Goal: Communication & Community: Answer question/provide support

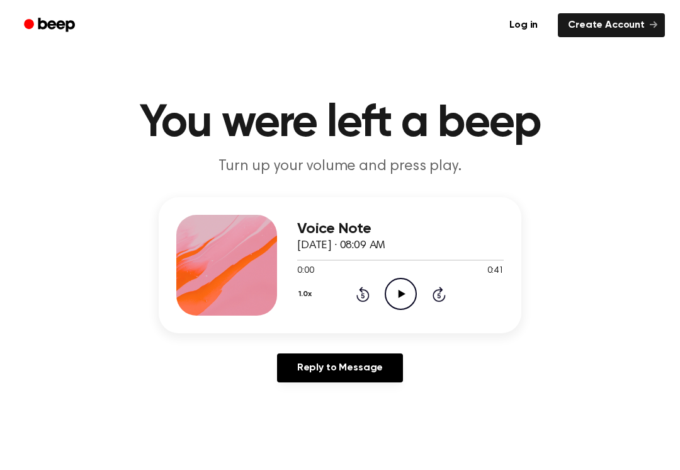
click at [408, 297] on icon "Play Audio" at bounding box center [401, 294] width 32 height 32
click at [358, 298] on icon at bounding box center [362, 293] width 13 height 15
click at [353, 295] on div "1.0x Rewind 5 seconds Pause Audio Skip 5 seconds" at bounding box center [400, 294] width 207 height 32
click at [352, 295] on div "1.0x Rewind 5 seconds Pause Audio Skip 5 seconds" at bounding box center [400, 294] width 207 height 32
click at [353, 302] on div "1.0x Rewind 5 seconds Pause Audio Skip 5 seconds" at bounding box center [400, 294] width 207 height 32
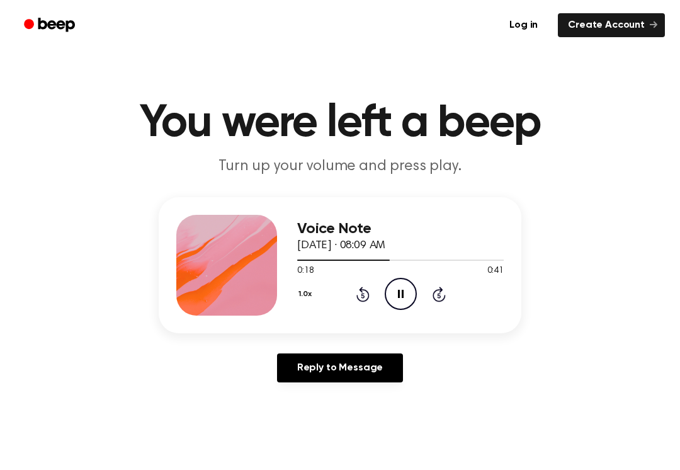
click at [368, 295] on icon at bounding box center [362, 293] width 13 height 15
click at [349, 293] on div "1.0x Rewind 5 seconds Pause Audio Skip 5 seconds" at bounding box center [400, 294] width 207 height 32
click at [365, 292] on icon "Rewind 5 seconds" at bounding box center [363, 294] width 14 height 16
click at [366, 295] on icon "Rewind 5 seconds" at bounding box center [363, 294] width 14 height 16
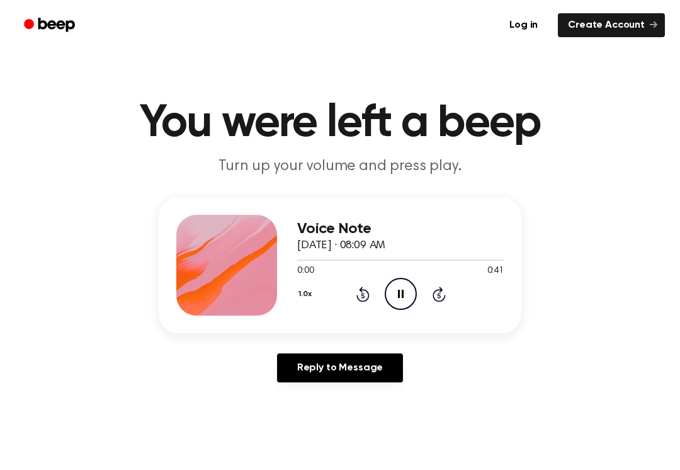
click at [362, 288] on icon at bounding box center [362, 293] width 13 height 15
click at [369, 292] on icon "Rewind 5 seconds" at bounding box center [363, 294] width 14 height 16
click at [370, 281] on div "1.0x Rewind 5 seconds Pause Audio Skip 5 seconds" at bounding box center [400, 294] width 207 height 32
click at [360, 301] on icon at bounding box center [362, 293] width 13 height 15
click at [377, 298] on div "1.0x Rewind 5 seconds Pause Audio Skip 5 seconds" at bounding box center [400, 294] width 207 height 32
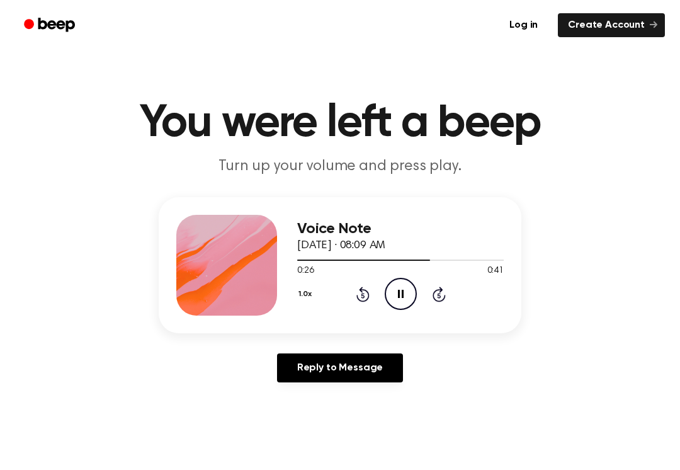
click at [377, 298] on div "1.0x Rewind 5 seconds Pause Audio Skip 5 seconds" at bounding box center [400, 294] width 207 height 32
click at [359, 304] on div "1.0x Rewind 5 seconds Pause Audio Skip 5 seconds" at bounding box center [400, 294] width 207 height 32
click at [366, 303] on div "1.0x Rewind 5 seconds Pause Audio Skip 5 seconds" at bounding box center [400, 294] width 207 height 32
click at [365, 292] on icon "Rewind 5 seconds" at bounding box center [363, 294] width 14 height 16
click at [357, 293] on icon "Rewind 5 seconds" at bounding box center [363, 294] width 14 height 16
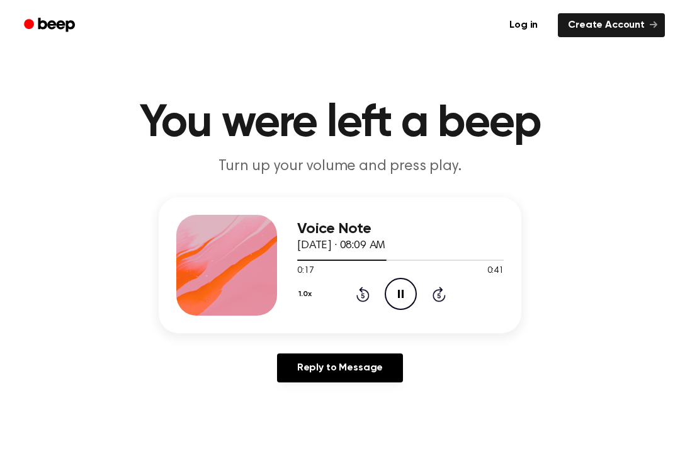
click at [366, 298] on icon "Rewind 5 seconds" at bounding box center [363, 294] width 14 height 16
click at [369, 293] on icon at bounding box center [362, 293] width 13 height 15
click at [356, 307] on div "1.0x Rewind 5 seconds Pause Audio Skip 5 seconds" at bounding box center [400, 294] width 207 height 32
click at [356, 298] on icon "Rewind 5 seconds" at bounding box center [363, 294] width 14 height 16
click at [363, 298] on icon at bounding box center [362, 295] width 3 height 5
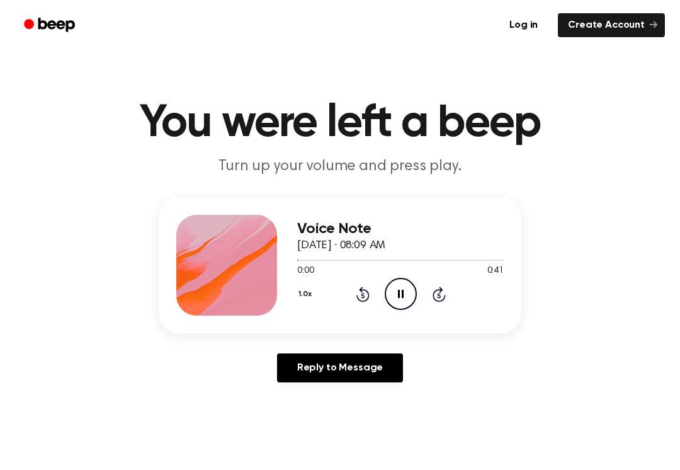
click at [363, 300] on icon at bounding box center [362, 293] width 13 height 15
click at [361, 288] on icon at bounding box center [362, 293] width 13 height 15
click at [315, 364] on link "Reply to Message" at bounding box center [340, 367] width 126 height 29
click at [368, 298] on icon at bounding box center [362, 293] width 13 height 15
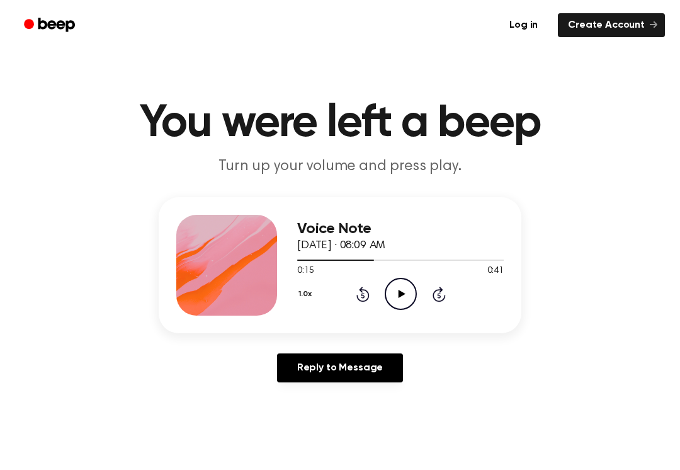
click at [362, 290] on icon at bounding box center [362, 293] width 13 height 15
click at [362, 286] on icon "Rewind 5 seconds" at bounding box center [363, 294] width 14 height 16
click at [368, 286] on icon "Rewind 5 seconds" at bounding box center [363, 294] width 14 height 16
click at [417, 281] on div "1.0x Rewind 5 seconds Play Audio Skip 5 seconds" at bounding box center [400, 294] width 207 height 32
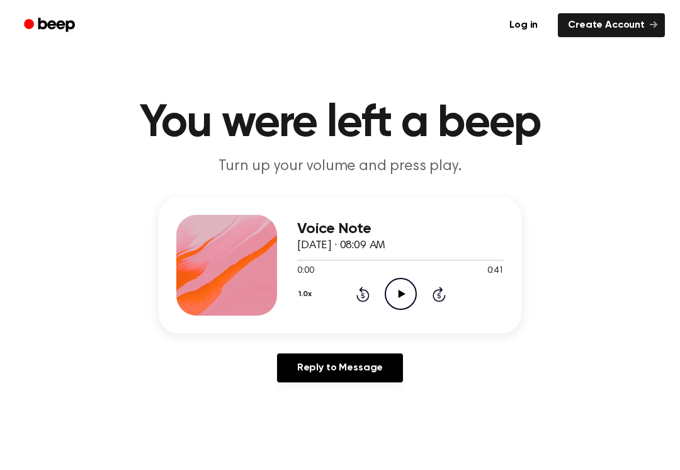
click at [410, 287] on icon "Play Audio" at bounding box center [401, 294] width 32 height 32
click at [363, 295] on icon at bounding box center [362, 295] width 3 height 5
click at [362, 295] on icon at bounding box center [362, 295] width 3 height 5
click at [362, 293] on icon at bounding box center [362, 293] width 13 height 15
click at [373, 293] on div "1.0x Rewind 5 seconds Play Audio Skip 5 seconds" at bounding box center [400, 294] width 207 height 32
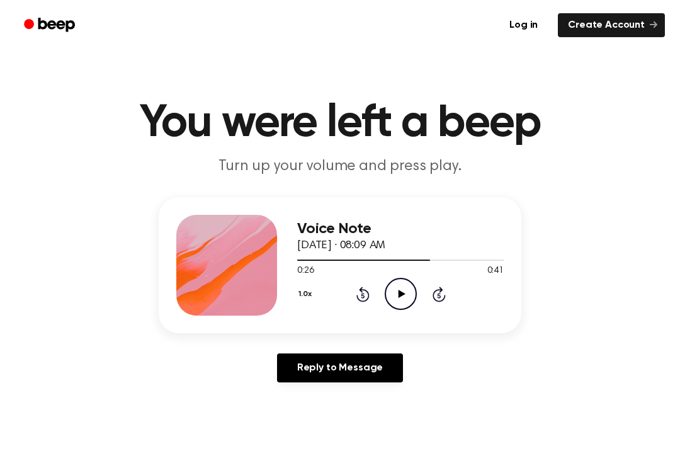
click at [348, 307] on div "1.0x Rewind 5 seconds Play Audio Skip 5 seconds" at bounding box center [400, 294] width 207 height 32
click at [348, 306] on div "1.0x Rewind 5 seconds Play Audio Skip 5 seconds" at bounding box center [400, 294] width 207 height 32
click at [354, 291] on div "1.0x Rewind 5 seconds Play Audio Skip 5 seconds" at bounding box center [400, 294] width 207 height 32
click at [368, 287] on icon "Rewind 5 seconds" at bounding box center [363, 294] width 14 height 16
click at [361, 292] on icon at bounding box center [362, 293] width 13 height 15
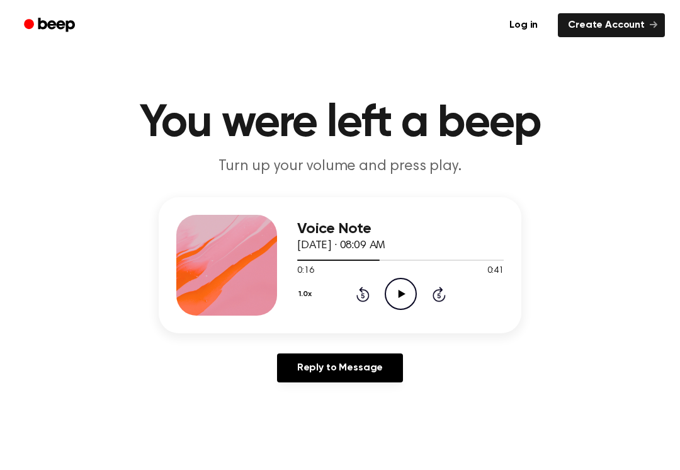
click at [364, 288] on icon "Rewind 5 seconds" at bounding box center [363, 294] width 14 height 16
click at [368, 288] on icon "Rewind 5 seconds" at bounding box center [363, 294] width 14 height 16
click at [369, 290] on icon "Rewind 5 seconds" at bounding box center [363, 294] width 14 height 16
click at [366, 299] on icon at bounding box center [362, 293] width 13 height 15
click at [365, 299] on icon "Rewind 5 seconds" at bounding box center [363, 294] width 14 height 16
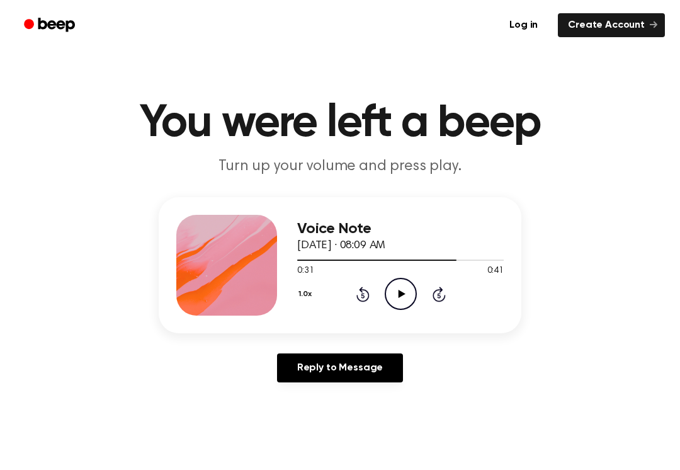
click at [363, 297] on icon "Rewind 5 seconds" at bounding box center [363, 294] width 14 height 16
click at [363, 288] on icon "Rewind 5 seconds" at bounding box center [363, 294] width 14 height 16
click at [418, 286] on div "1.0x Rewind 5 seconds Play Audio Skip 5 seconds" at bounding box center [400, 294] width 207 height 32
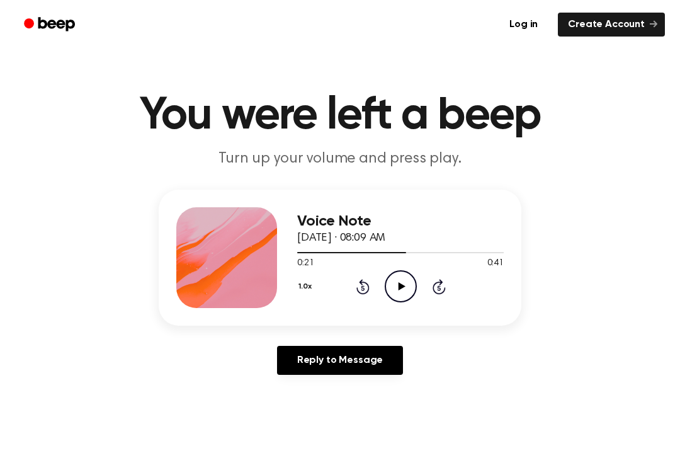
click at [395, 288] on icon "Play Audio" at bounding box center [401, 287] width 32 height 32
click at [404, 285] on icon "Pause Audio" at bounding box center [401, 286] width 32 height 32
click at [398, 286] on icon "Play Audio" at bounding box center [401, 286] width 32 height 32
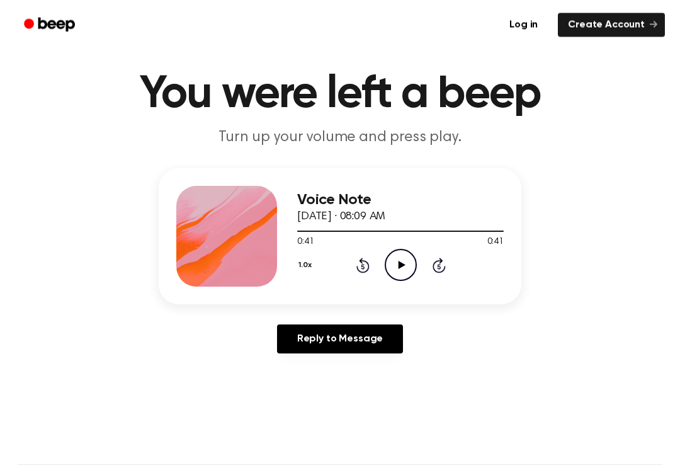
click at [348, 266] on div "1.0x Rewind 5 seconds Play Audio Skip 5 seconds" at bounding box center [400, 265] width 207 height 32
click at [356, 271] on icon "Rewind 5 seconds" at bounding box center [363, 266] width 14 height 16
click at [354, 269] on div "1.0x Rewind 5 seconds Play Audio Skip 5 seconds" at bounding box center [400, 265] width 207 height 32
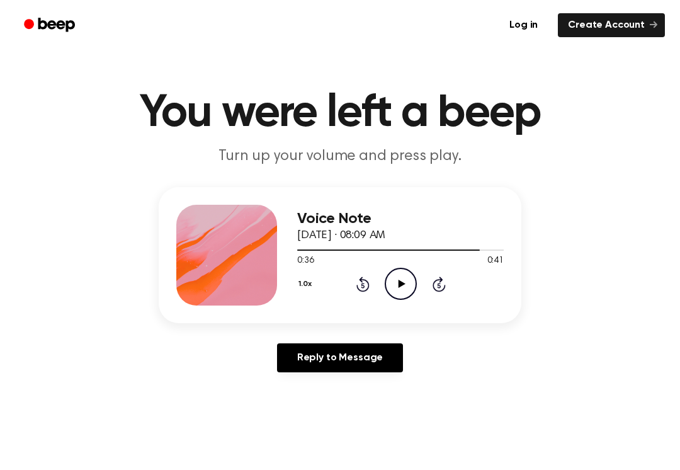
scroll to position [11, 0]
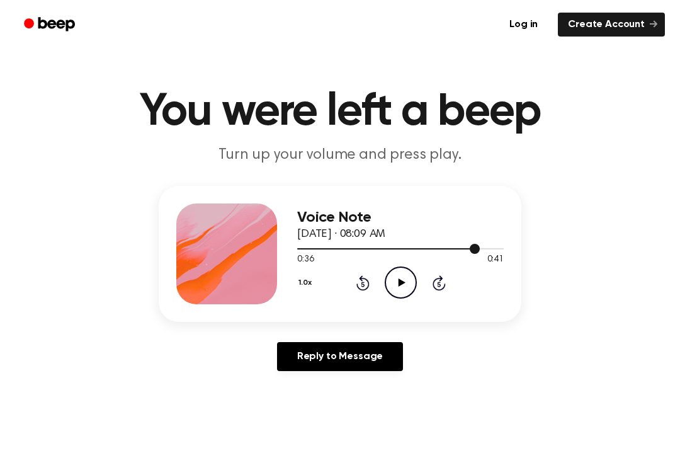
click at [307, 246] on div at bounding box center [400, 249] width 207 height 10
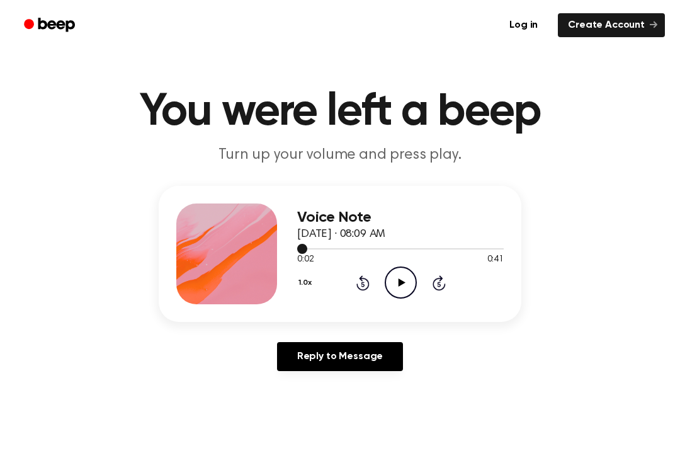
click at [401, 281] on icon at bounding box center [401, 282] width 7 height 8
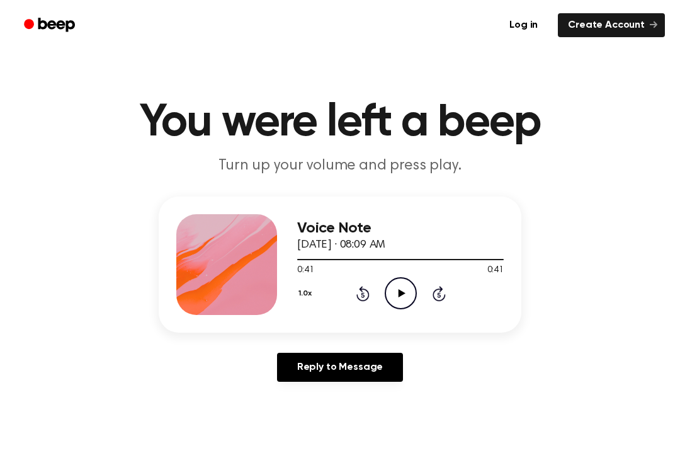
scroll to position [0, 0]
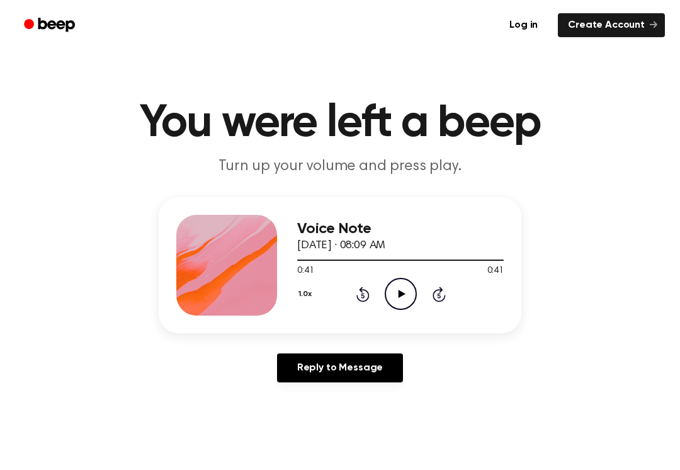
click at [406, 290] on icon "Play Audio" at bounding box center [401, 294] width 32 height 32
click at [394, 291] on icon "Play Audio" at bounding box center [401, 294] width 32 height 32
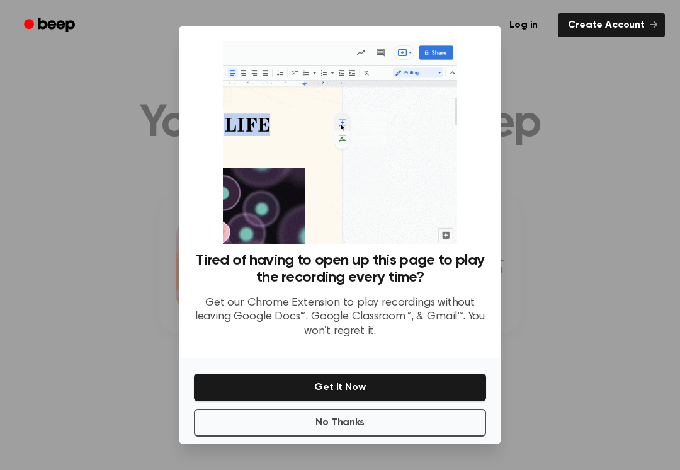
click at [327, 430] on button "No Thanks" at bounding box center [340, 423] width 292 height 28
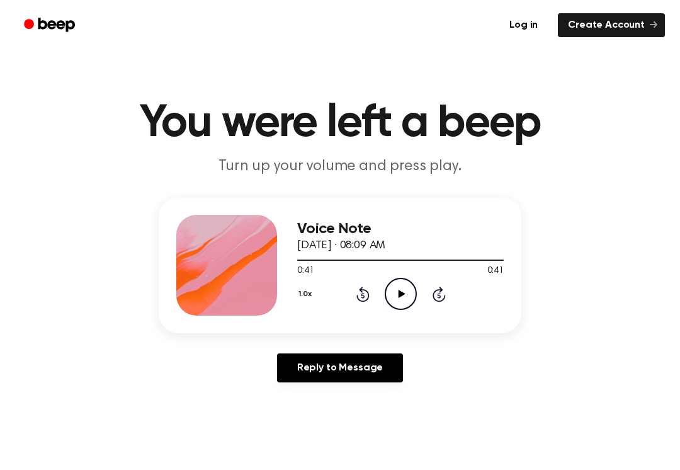
click at [373, 284] on div "1.0x Rewind 5 seconds Play Audio Skip 5 seconds" at bounding box center [400, 294] width 207 height 32
click at [399, 302] on icon "Play Audio" at bounding box center [401, 294] width 32 height 32
click at [377, 286] on div "1.0x Rewind 5 seconds Pause Audio Skip 5 seconds" at bounding box center [400, 294] width 207 height 32
click at [433, 313] on div "Voice Note [DATE] · 08:09 AM 0:08 0:41 Your browser does not support the [objec…" at bounding box center [400, 265] width 207 height 101
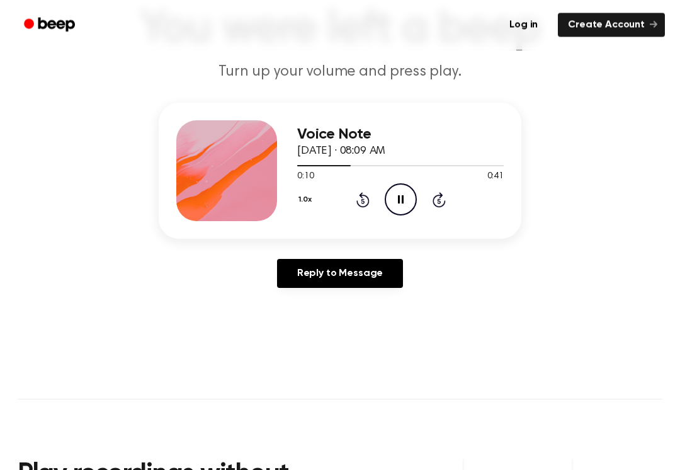
scroll to position [94, 0]
click at [445, 198] on icon "Skip 5 seconds" at bounding box center [439, 199] width 14 height 16
click at [451, 204] on div "1.0x Rewind 5 seconds Pause Audio Skip 5 seconds" at bounding box center [400, 199] width 207 height 32
click at [440, 202] on icon at bounding box center [438, 200] width 3 height 5
